Goal: Task Accomplishment & Management: Use online tool/utility

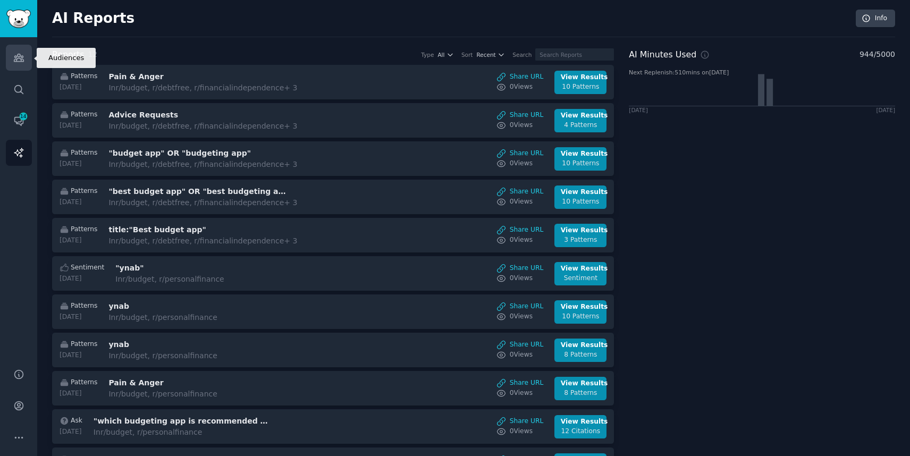
click at [19, 57] on icon "Sidebar" at bounding box center [18, 57] width 11 height 11
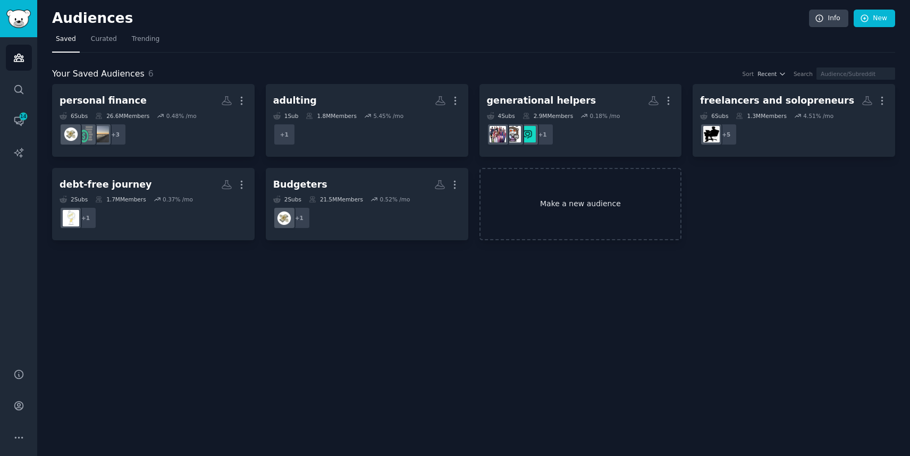
click at [603, 192] on link "Make a new audience" at bounding box center [580, 204] width 203 height 73
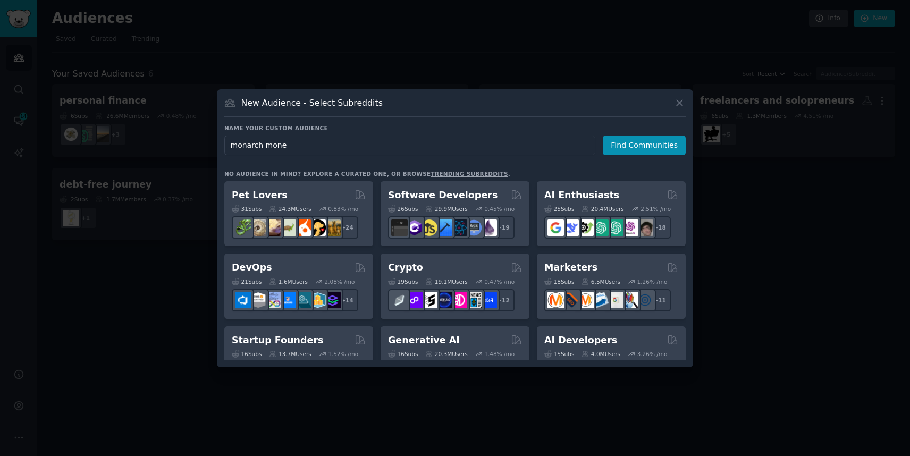
type input "monarch money"
click button "Find Communities" at bounding box center [644, 146] width 83 height 20
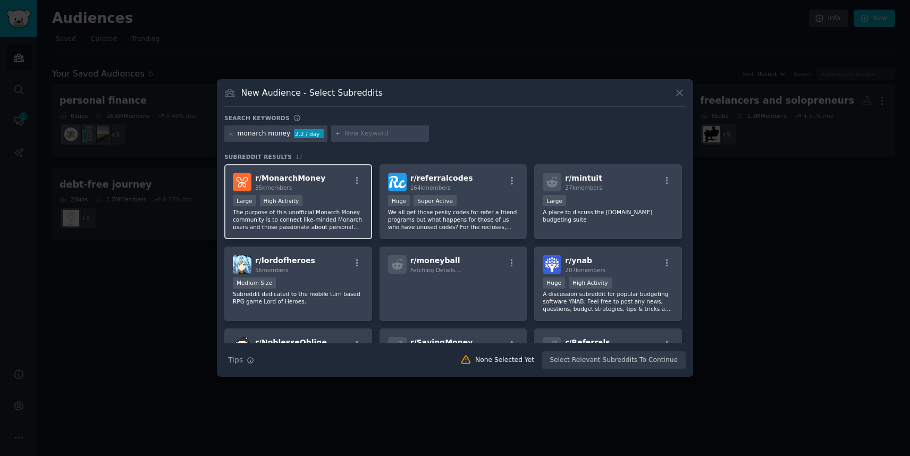
click at [284, 187] on span "35k members" at bounding box center [273, 187] width 37 height 6
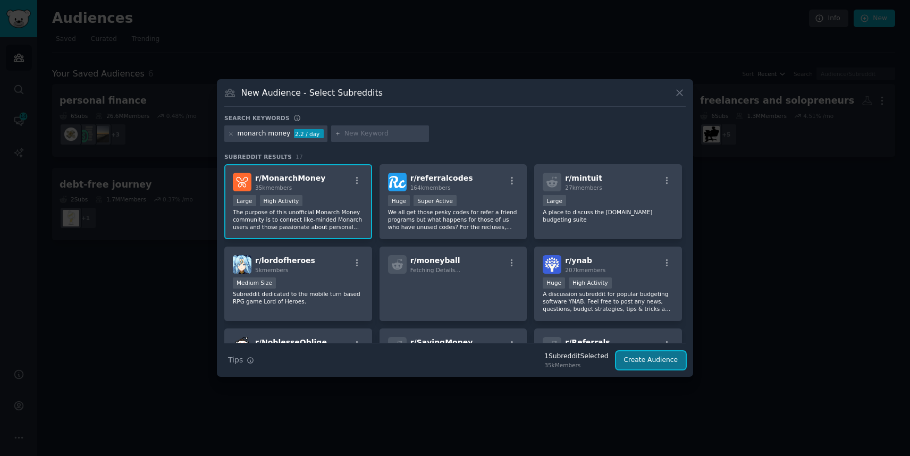
click at [647, 360] on button "Create Audience" at bounding box center [651, 360] width 70 height 18
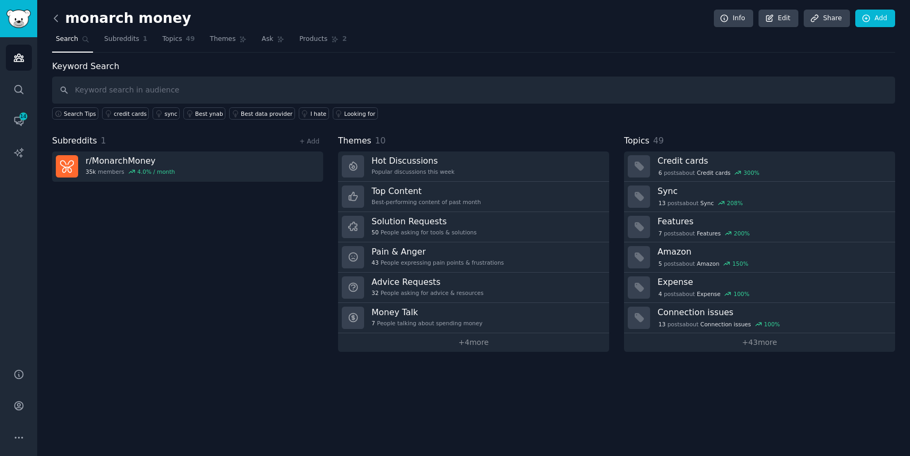
click at [53, 21] on icon at bounding box center [55, 18] width 11 height 11
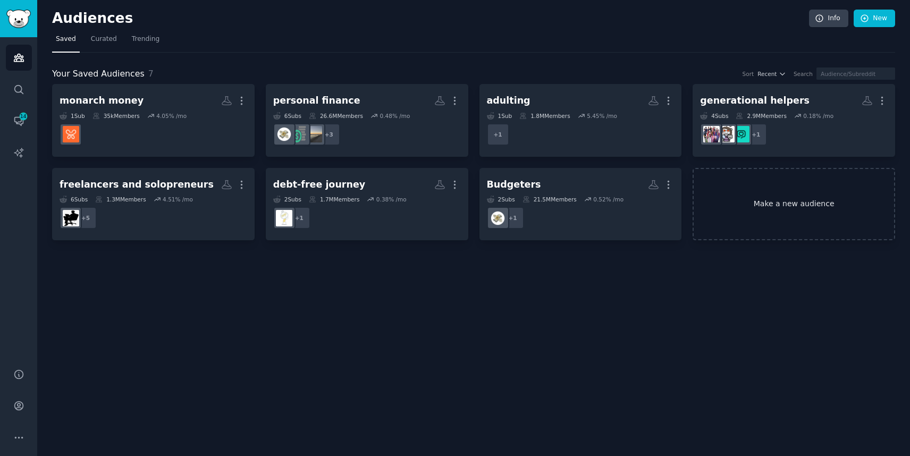
click at [791, 211] on link "Make a new audience" at bounding box center [794, 204] width 203 height 73
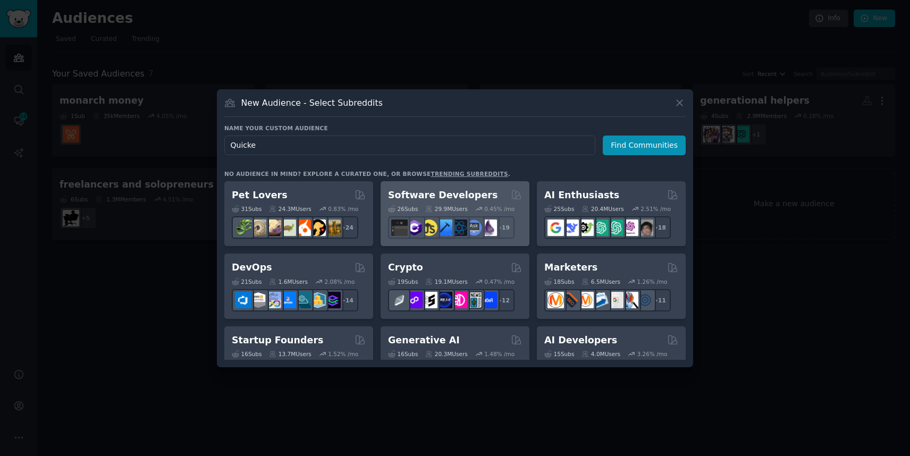
type input "Quicken"
click button "Find Communities" at bounding box center [644, 146] width 83 height 20
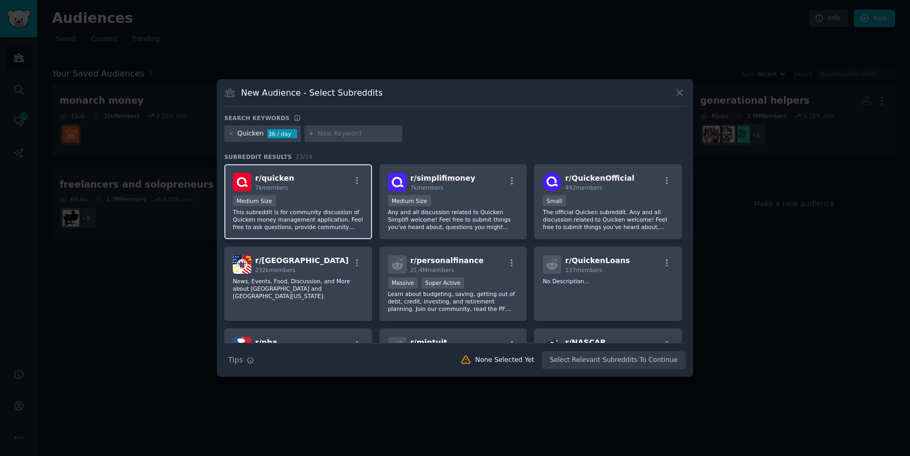
click at [327, 188] on div "r/ quicken 7k members" at bounding box center [298, 182] width 131 height 19
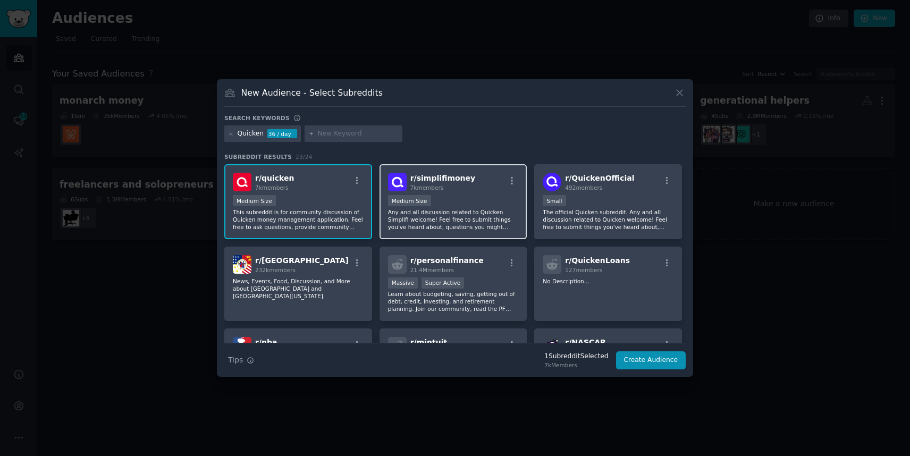
click at [413, 184] on span "7k members" at bounding box center [426, 187] width 33 height 6
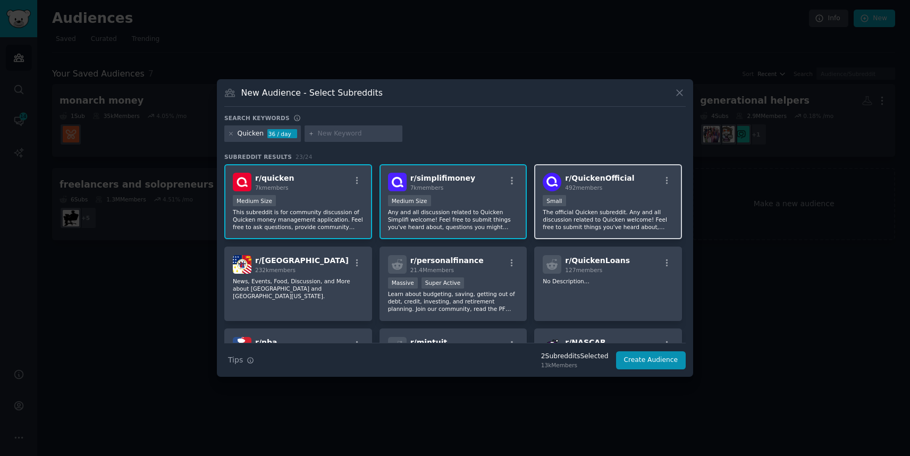
click at [589, 190] on span "492 members" at bounding box center [583, 187] width 37 height 6
click at [648, 359] on button "Create Audience" at bounding box center [651, 360] width 70 height 18
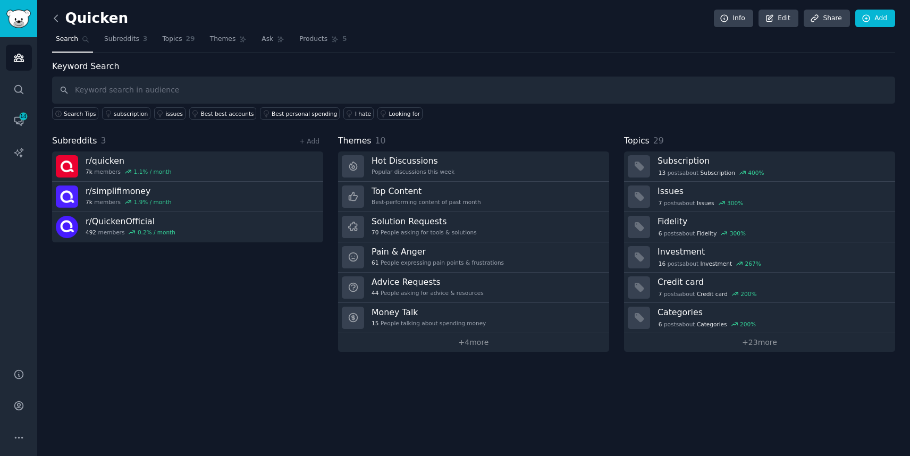
click at [59, 21] on icon at bounding box center [55, 18] width 11 height 11
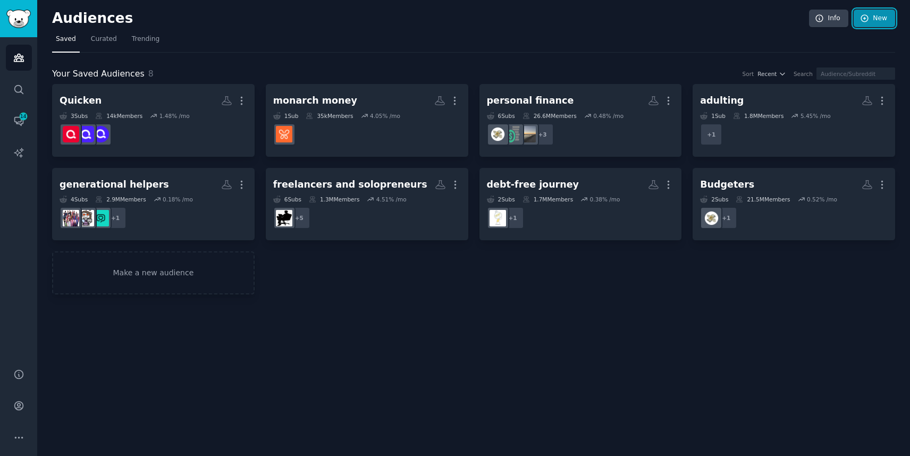
click at [878, 18] on link "New" at bounding box center [874, 19] width 41 height 18
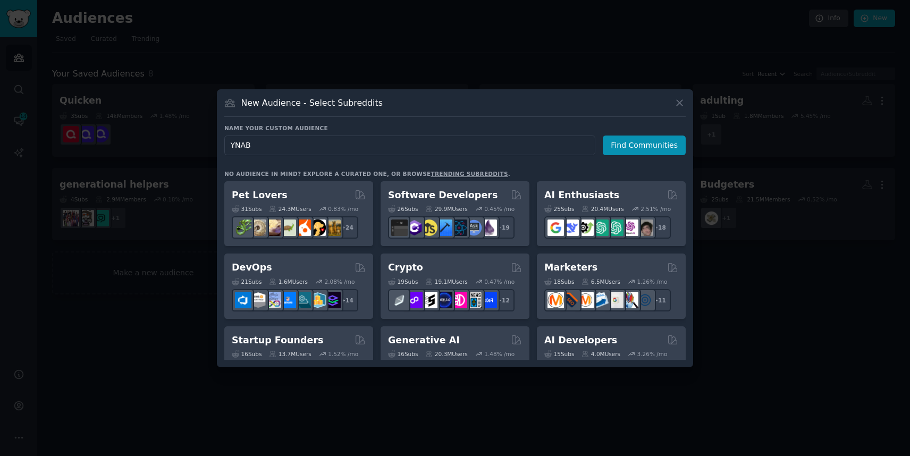
type input "YNAB"
click at [677, 100] on icon at bounding box center [680, 103] width 6 height 6
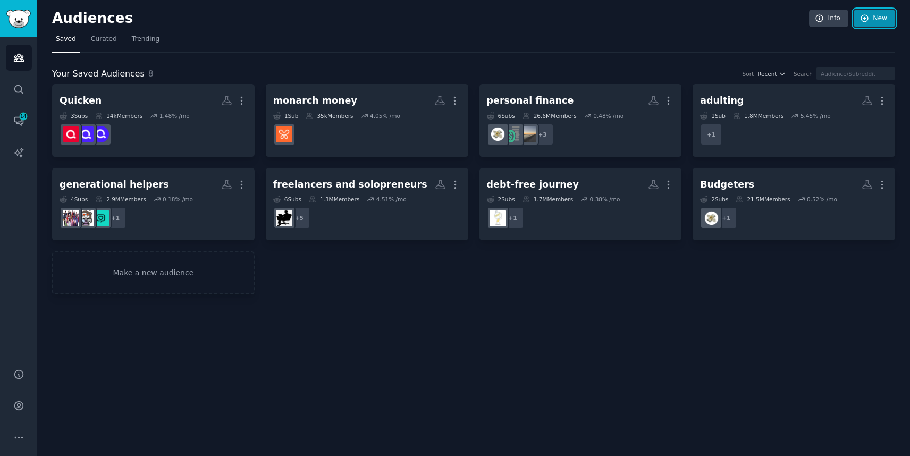
click at [877, 17] on link "New" at bounding box center [874, 19] width 41 height 18
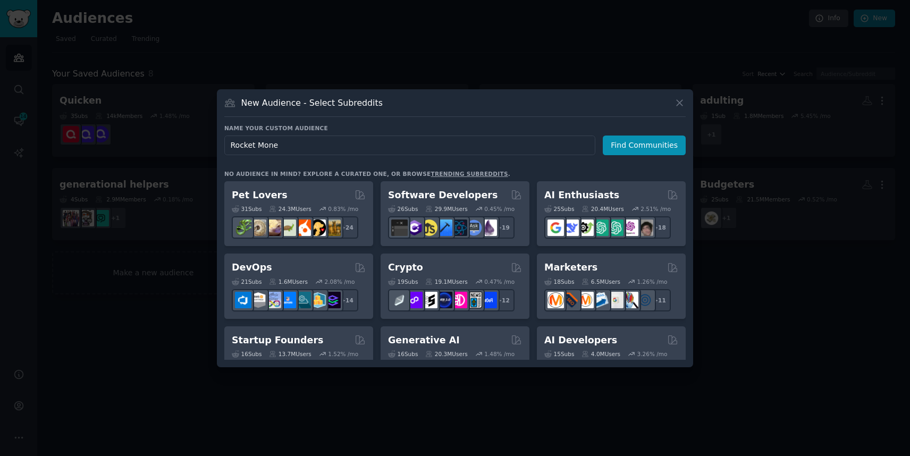
type input "Rocket Money"
click button "Find Communities" at bounding box center [644, 146] width 83 height 20
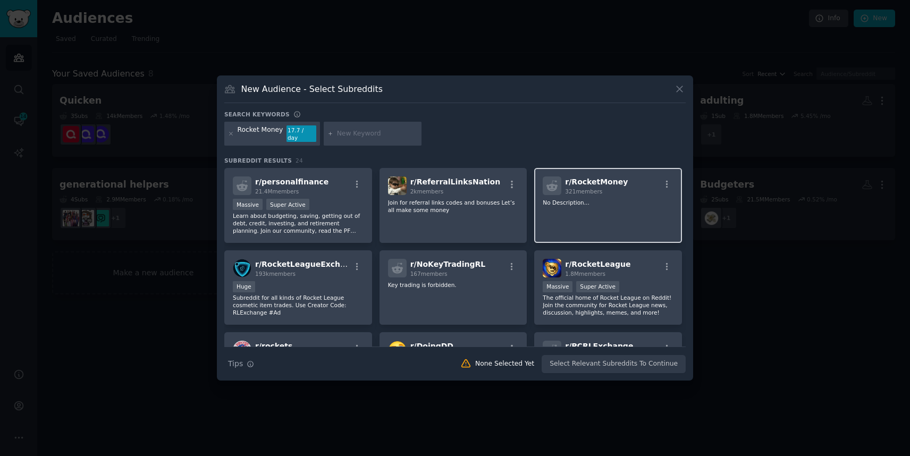
click at [587, 199] on p "No Description..." at bounding box center [608, 202] width 131 height 7
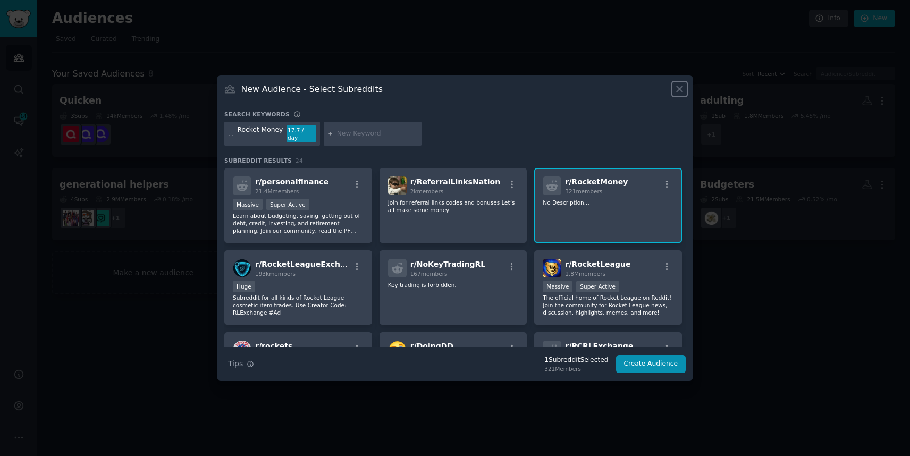
click at [682, 94] on icon at bounding box center [679, 88] width 11 height 11
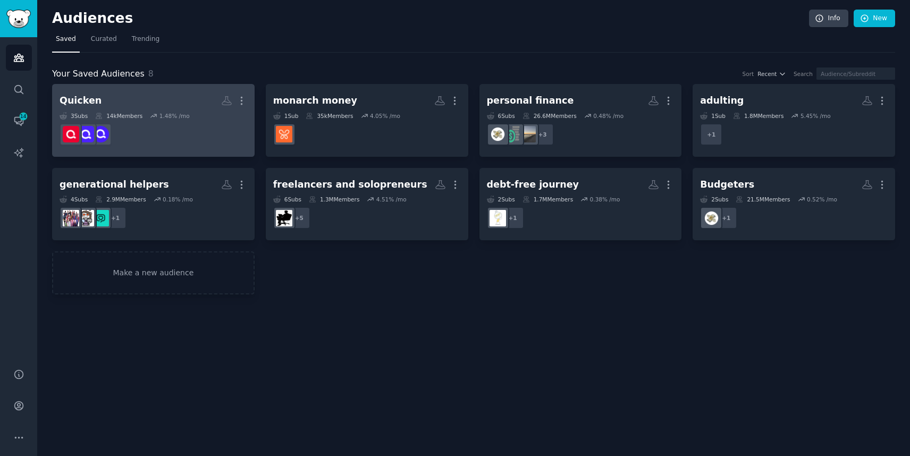
click at [162, 149] on dd at bounding box center [154, 135] width 188 height 30
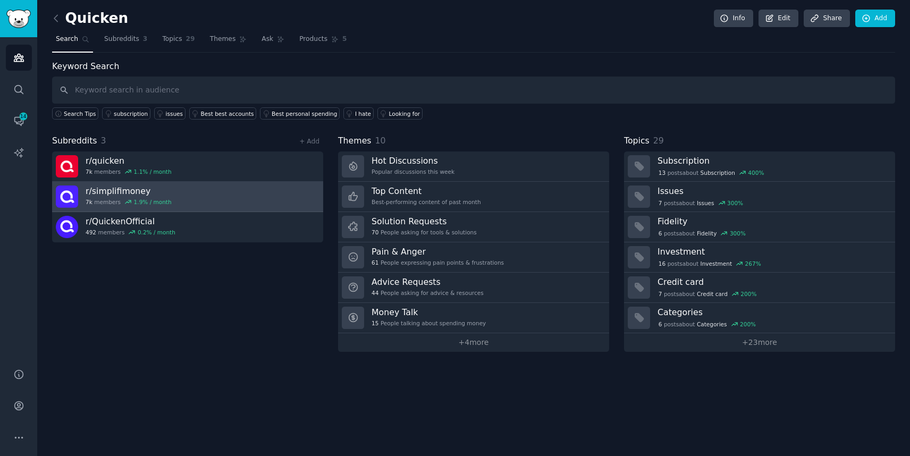
click at [245, 201] on link "r/ simplifimoney 7k members 1.9 % / month" at bounding box center [187, 197] width 271 height 30
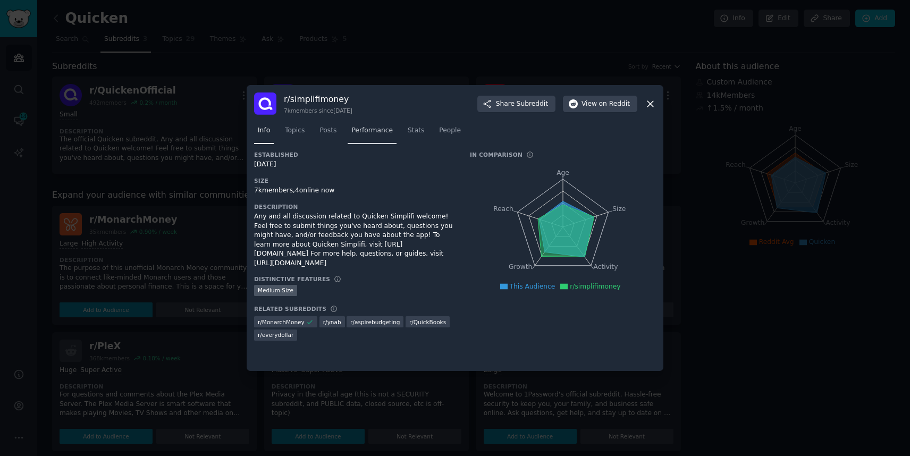
click at [384, 133] on span "Performance" at bounding box center [371, 131] width 41 height 10
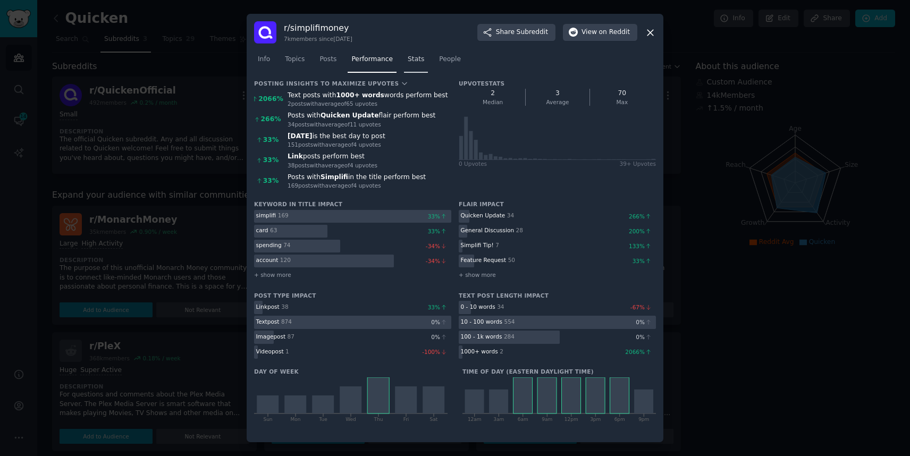
click at [415, 57] on span "Stats" at bounding box center [416, 60] width 16 height 10
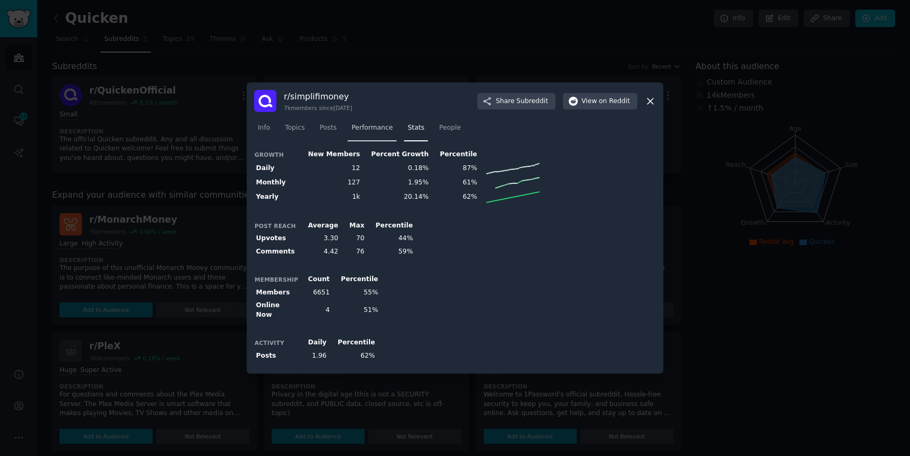
click at [374, 131] on span "Performance" at bounding box center [371, 128] width 41 height 10
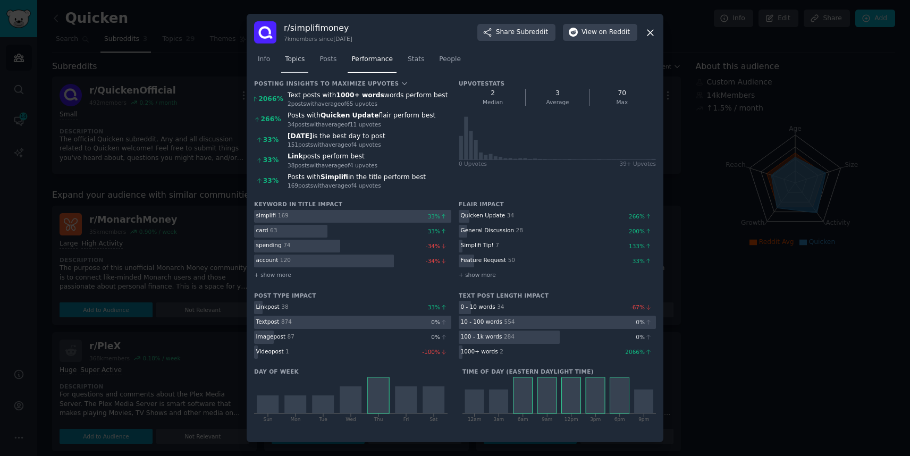
click at [300, 61] on span "Topics" at bounding box center [295, 60] width 20 height 10
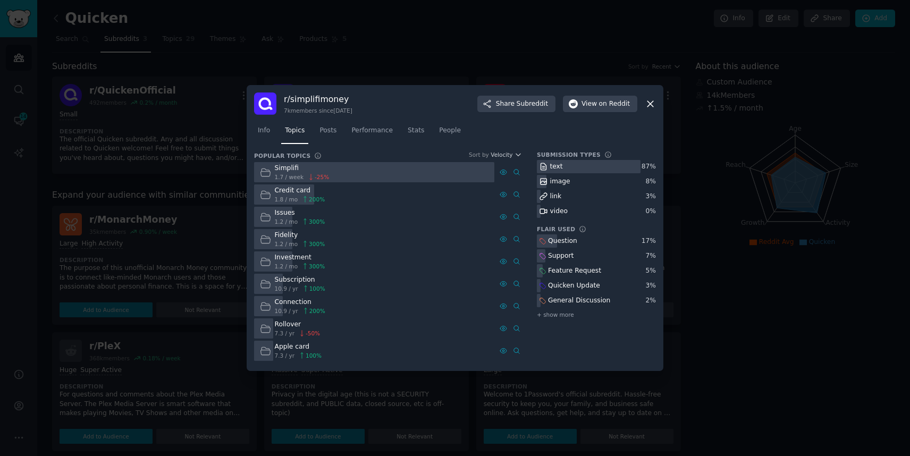
click at [651, 105] on icon at bounding box center [650, 104] width 6 height 6
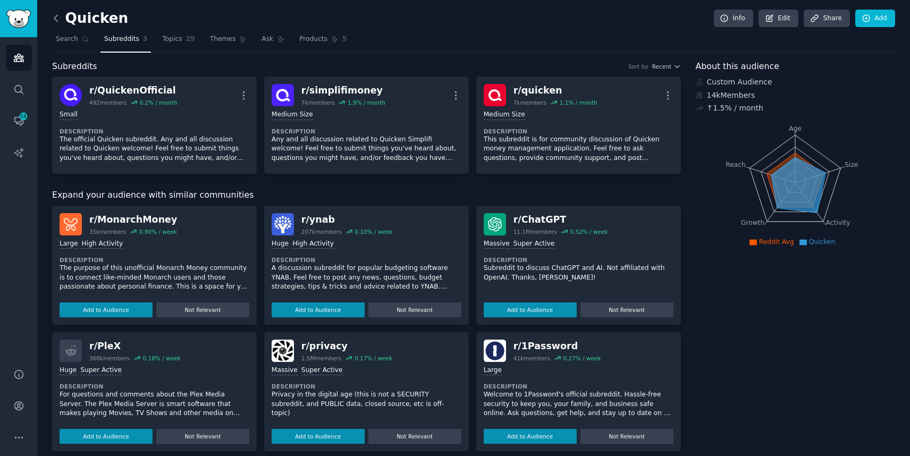
click at [57, 14] on icon at bounding box center [55, 18] width 11 height 11
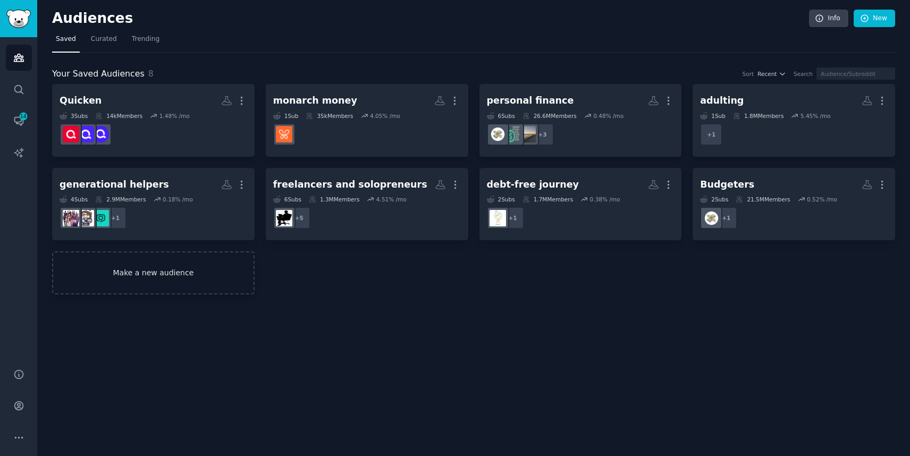
click at [168, 275] on link "Make a new audience" at bounding box center [153, 272] width 203 height 43
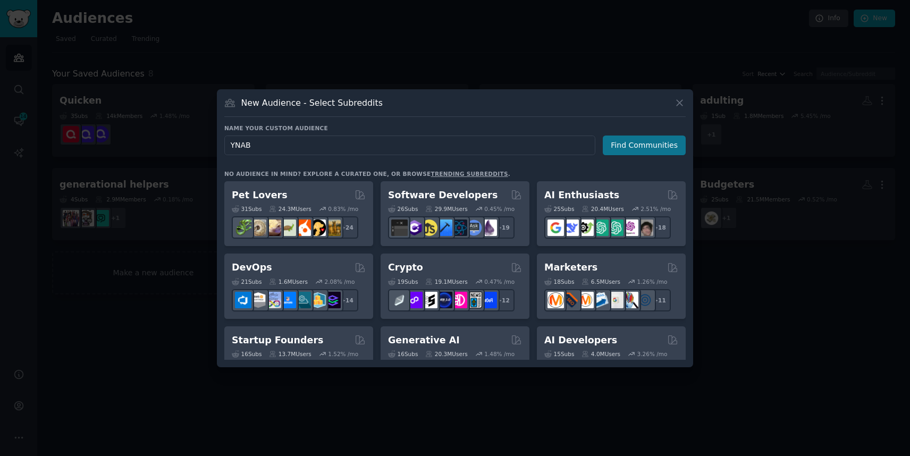
type input "YNAB"
click at [659, 145] on button "Find Communities" at bounding box center [644, 146] width 83 height 20
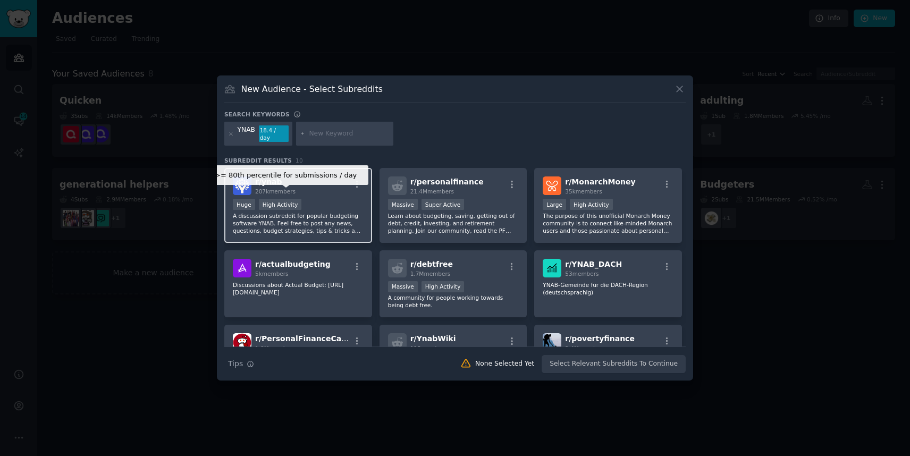
click at [298, 199] on div "High Activity" at bounding box center [280, 204] width 43 height 11
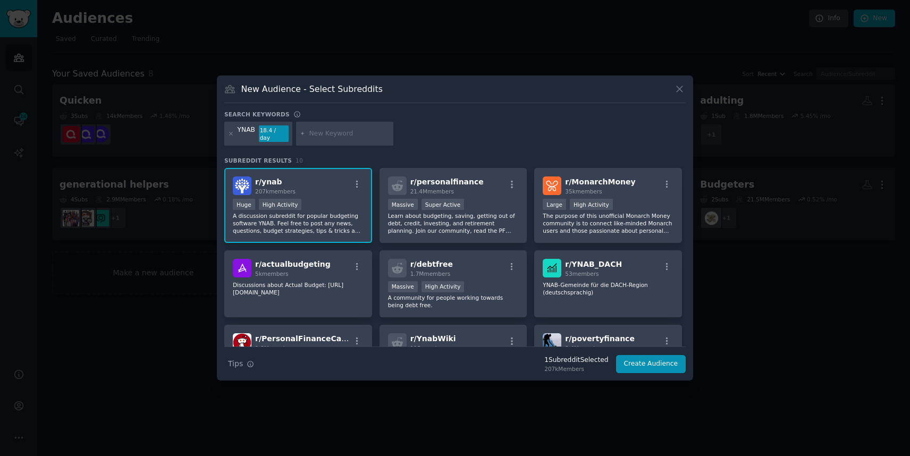
click at [338, 213] on p "A discussion subreddit for popular budgeting software YNAB. Feel free to post a…" at bounding box center [298, 223] width 131 height 22
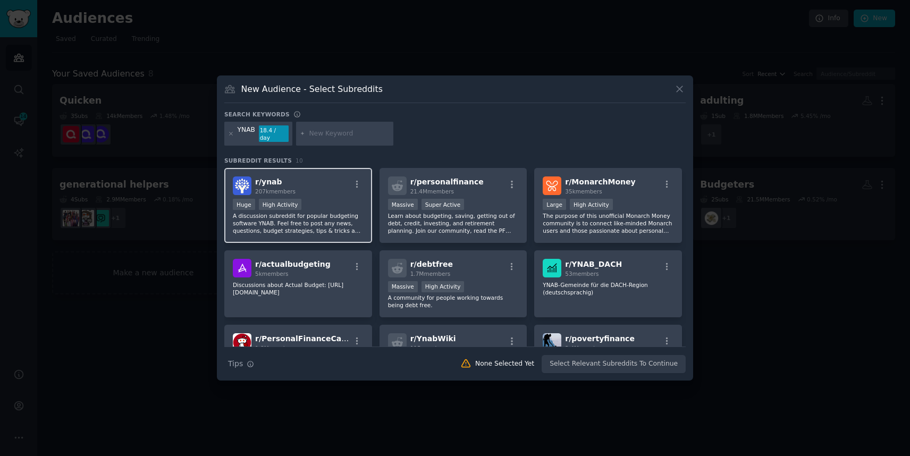
click at [338, 213] on p "A discussion subreddit for popular budgeting software YNAB. Feel free to post a…" at bounding box center [298, 223] width 131 height 22
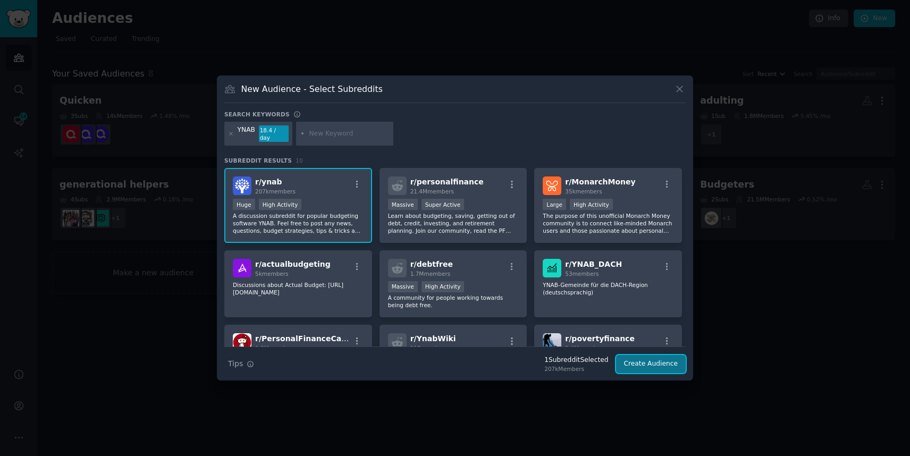
click at [655, 358] on button "Create Audience" at bounding box center [651, 364] width 70 height 18
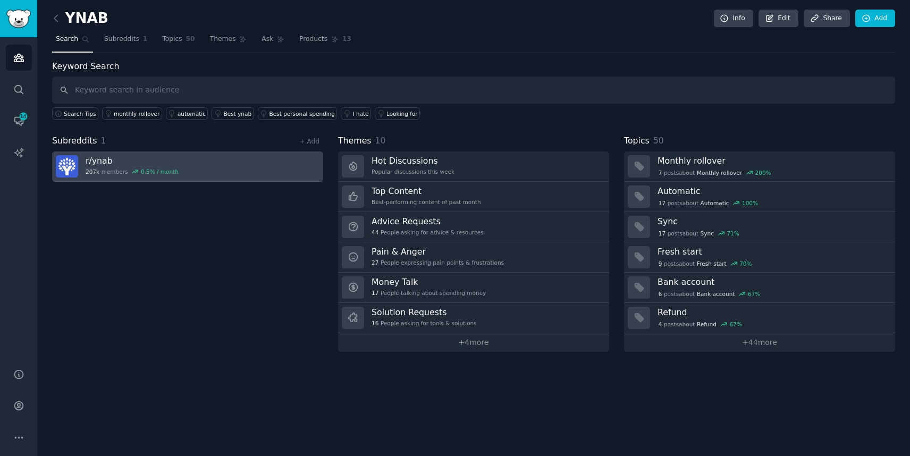
click at [186, 165] on link "r/ ynab 207k members 0.5 % / month" at bounding box center [187, 166] width 271 height 30
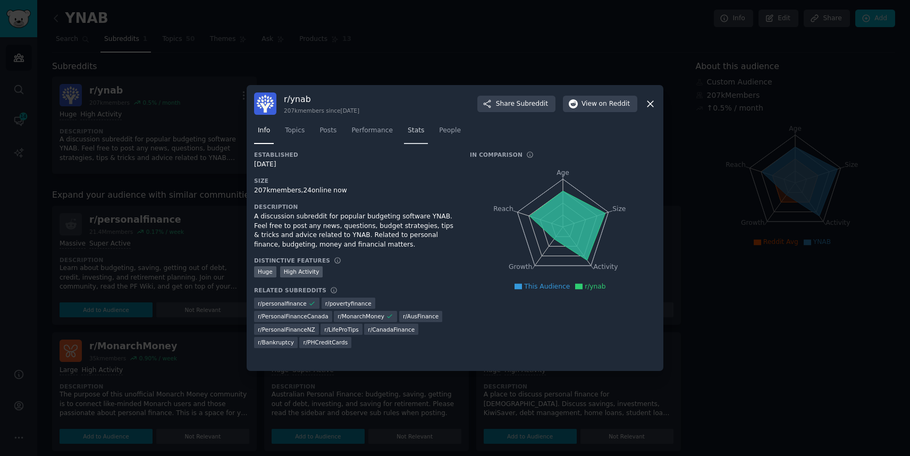
click at [416, 127] on span "Stats" at bounding box center [416, 131] width 16 height 10
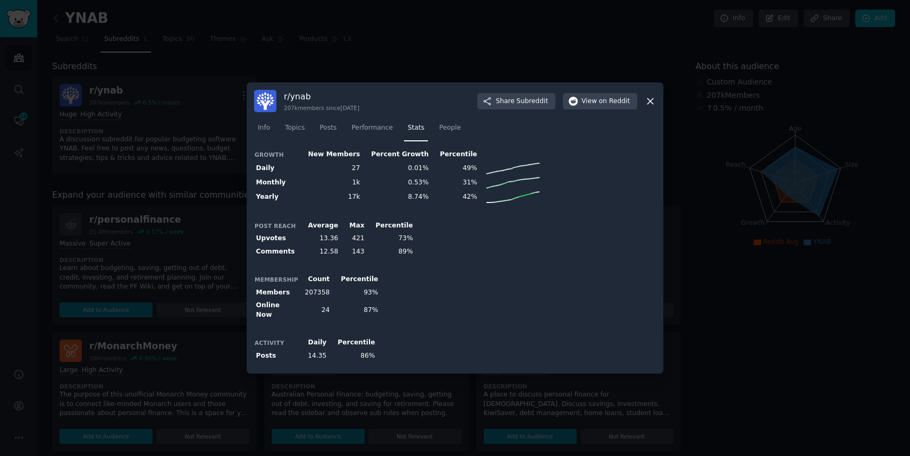
click at [651, 104] on icon at bounding box center [650, 101] width 6 height 6
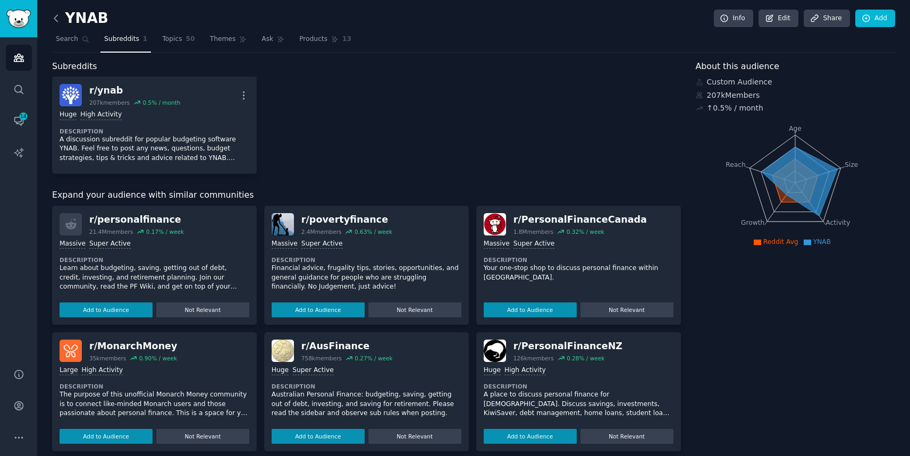
click at [56, 17] on icon at bounding box center [55, 18] width 11 height 11
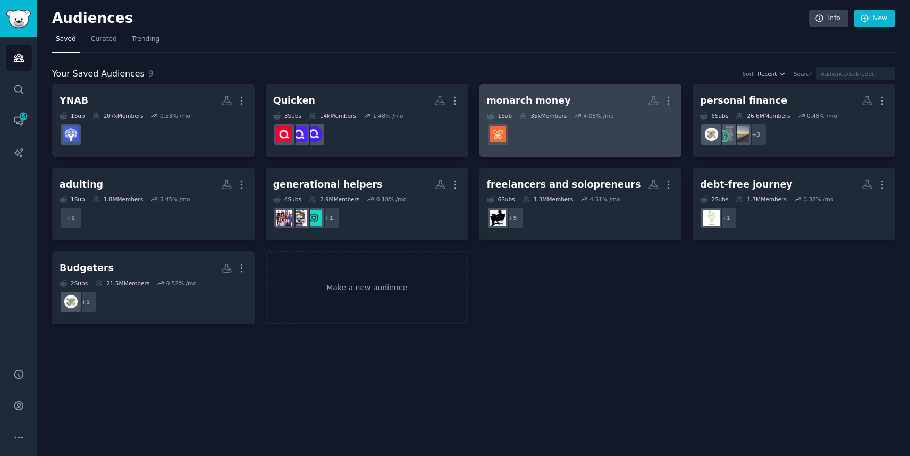
click at [606, 117] on div "4.05 % /mo" at bounding box center [599, 115] width 30 height 7
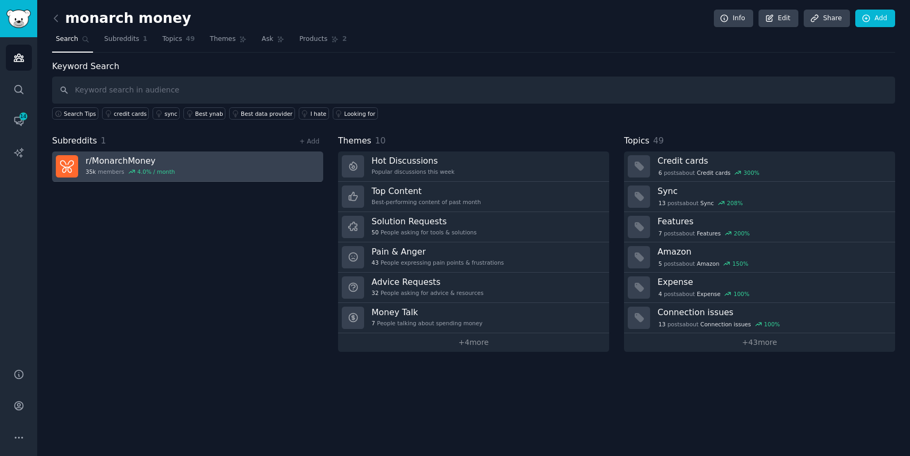
click at [153, 172] on div "4.0 % / month" at bounding box center [156, 171] width 38 height 7
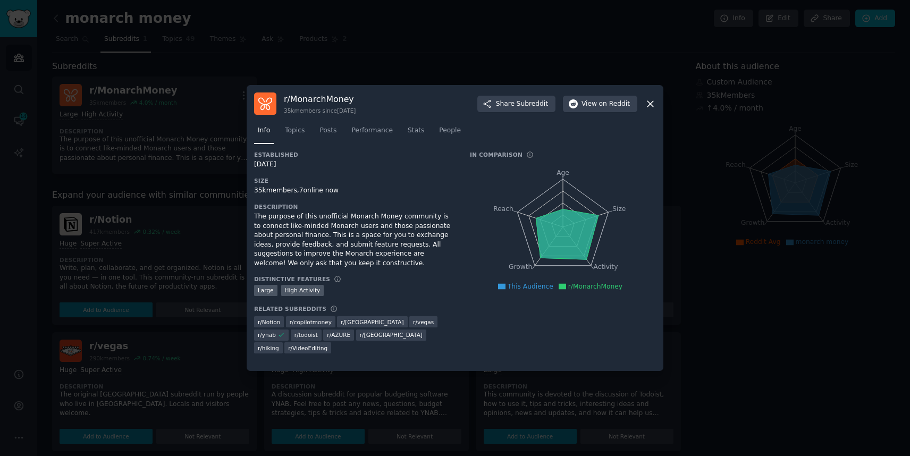
click at [654, 101] on icon at bounding box center [650, 103] width 11 height 11
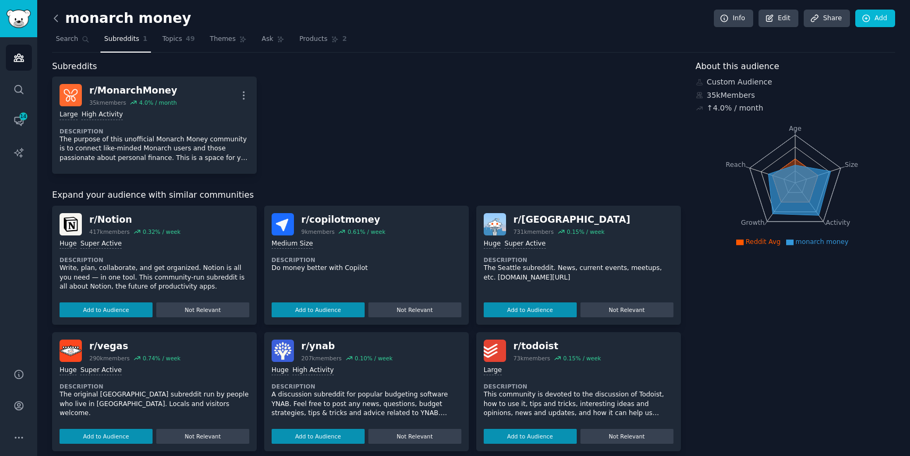
click at [61, 19] on icon at bounding box center [55, 18] width 11 height 11
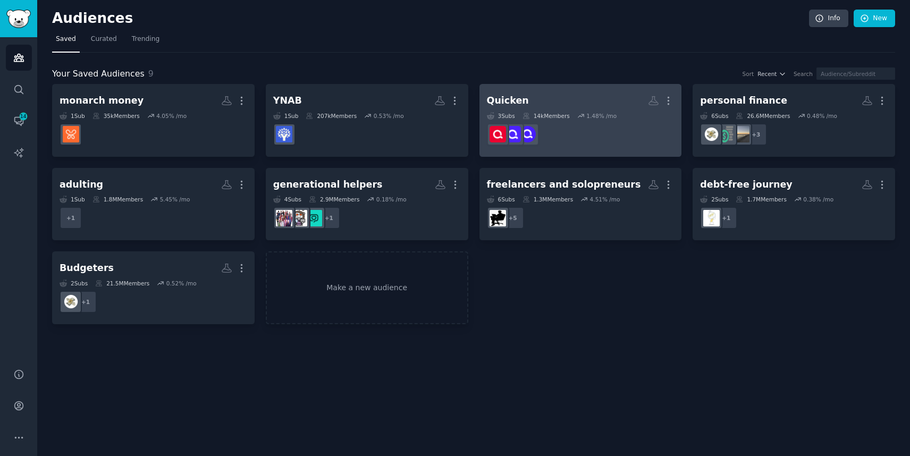
click at [611, 138] on dd "r/QuickenOfficial" at bounding box center [581, 135] width 188 height 30
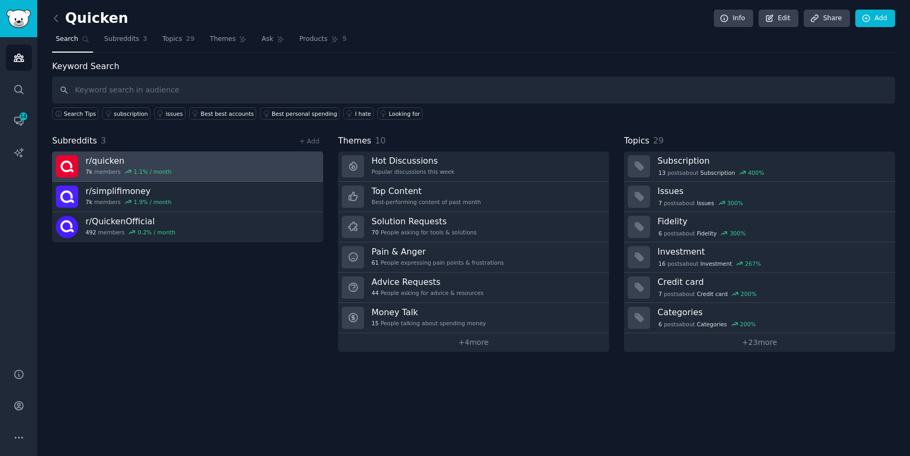
click at [140, 170] on div "1.1 % / month" at bounding box center [153, 171] width 38 height 7
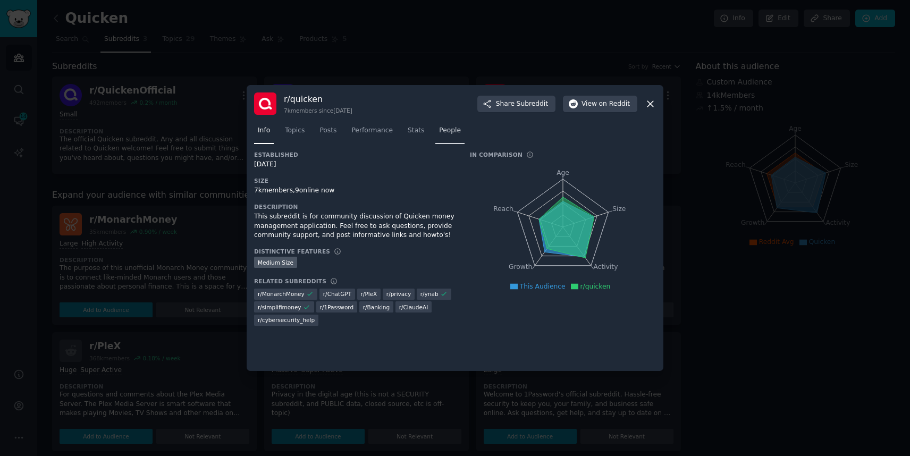
click at [442, 127] on span "People" at bounding box center [450, 131] width 22 height 10
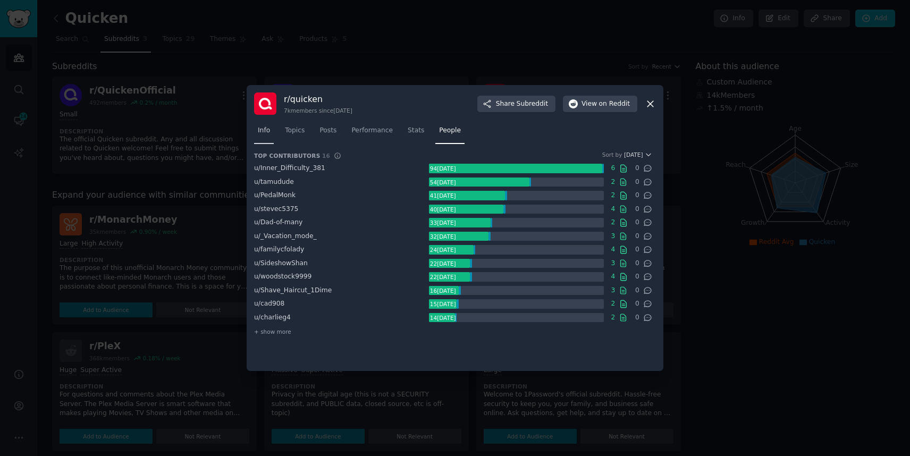
click at [267, 130] on span "Info" at bounding box center [264, 131] width 12 height 10
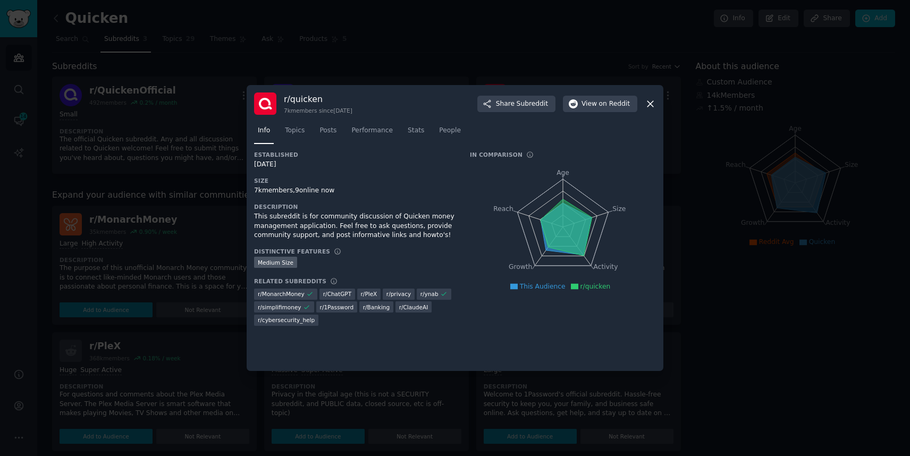
click at [255, 190] on div "7k members, 9 online now" at bounding box center [354, 191] width 201 height 10
click at [260, 190] on div "7k members, 9 online now" at bounding box center [354, 191] width 201 height 10
click at [302, 138] on link "Topics" at bounding box center [294, 133] width 27 height 22
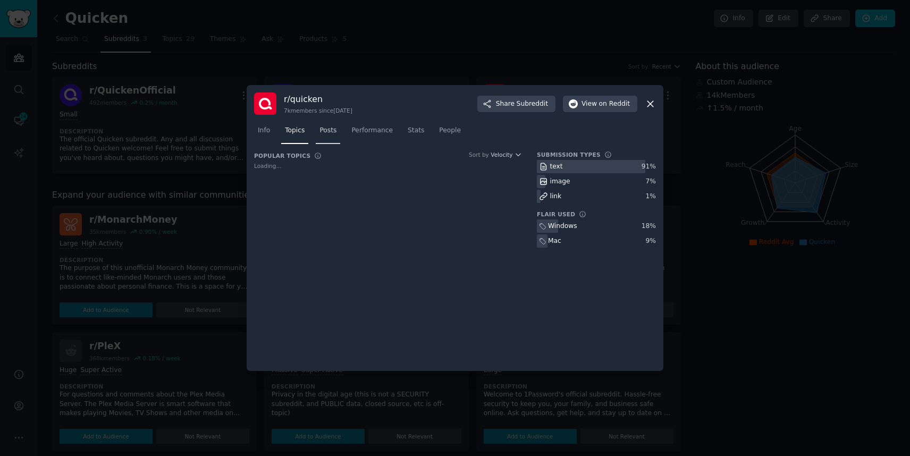
click at [320, 137] on link "Posts" at bounding box center [328, 133] width 24 height 22
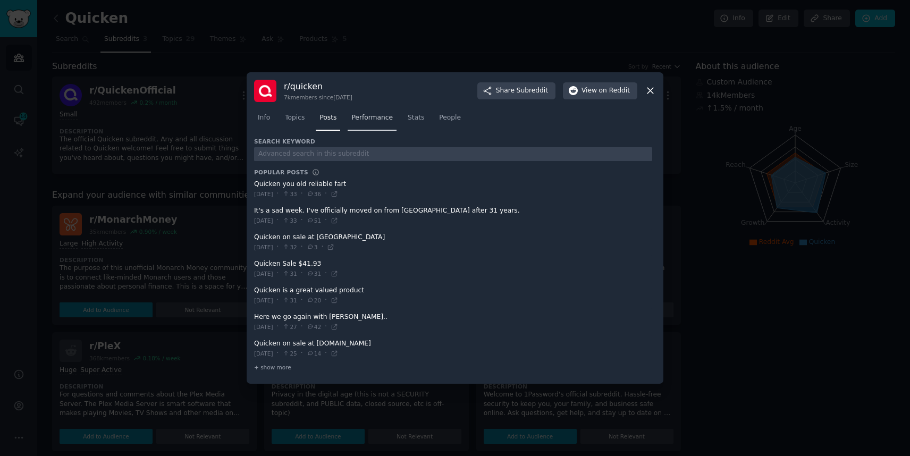
click at [368, 115] on span "Performance" at bounding box center [371, 118] width 41 height 10
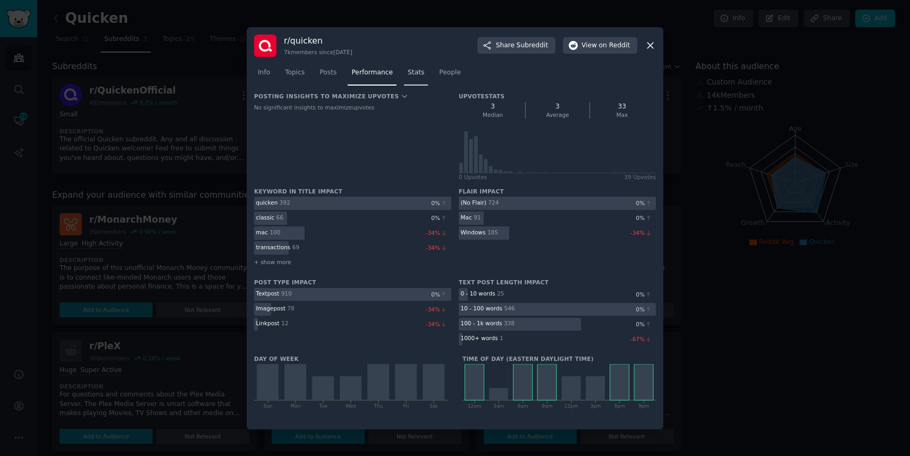
click at [423, 69] on link "Stats" at bounding box center [416, 75] width 24 height 22
